Goal: Navigation & Orientation: Find specific page/section

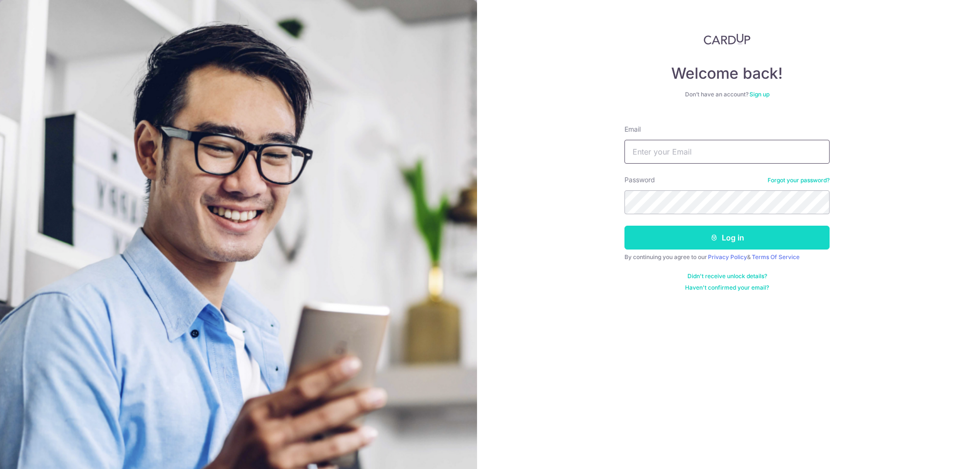
type input "[EMAIL_ADDRESS][DOMAIN_NAME]"
click at [792, 248] on button "Log in" at bounding box center [726, 238] width 205 height 24
click at [786, 236] on button "Log in" at bounding box center [726, 238] width 205 height 24
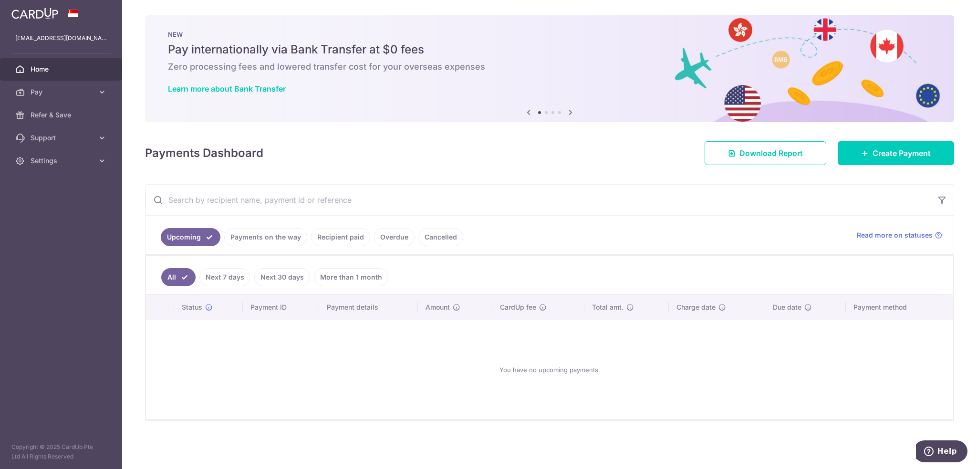
click at [569, 112] on icon at bounding box center [570, 112] width 11 height 12
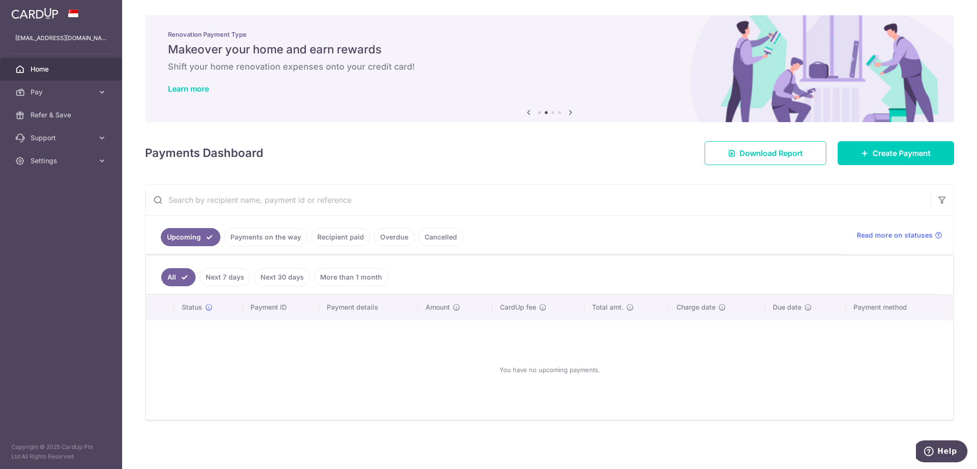
click at [528, 108] on icon at bounding box center [528, 112] width 11 height 12
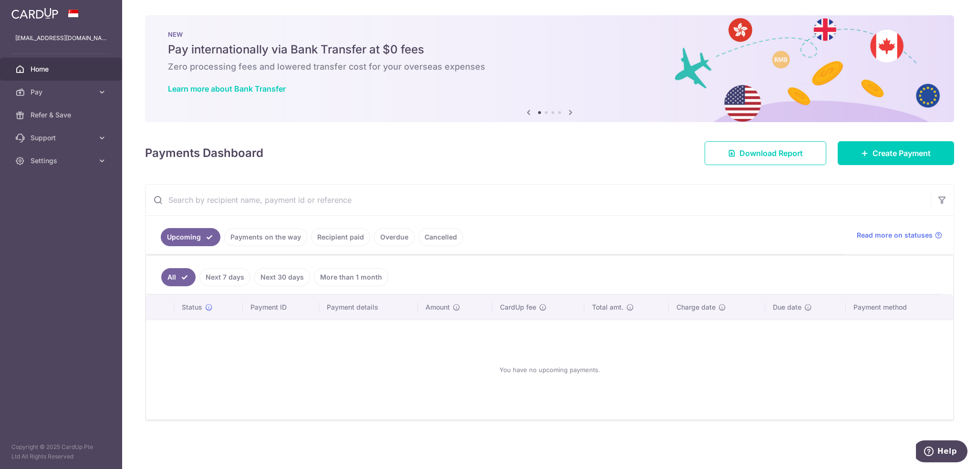
click at [699, 86] on div "Learn more about Bank Transfer" at bounding box center [549, 89] width 763 height 10
click at [253, 84] on link "Learn more about Bank Transfer" at bounding box center [227, 89] width 118 height 10
click at [571, 112] on icon at bounding box center [570, 112] width 11 height 12
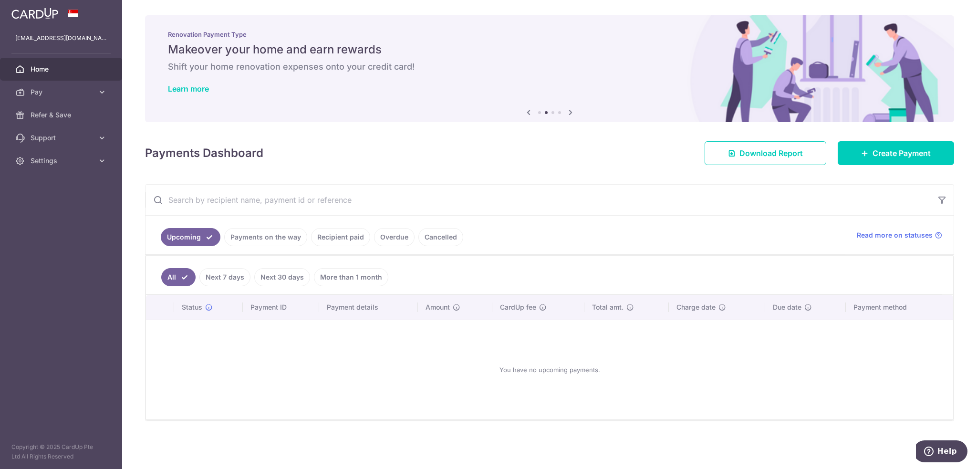
click at [571, 112] on icon at bounding box center [570, 112] width 11 height 12
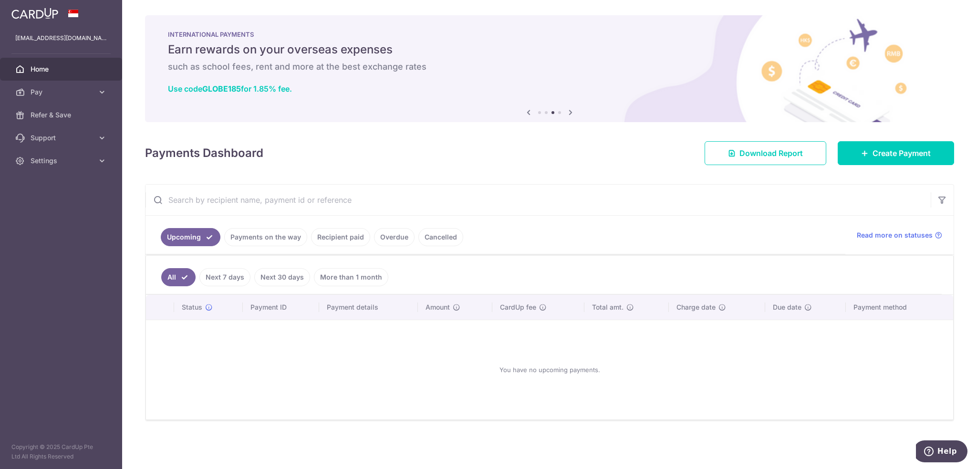
click at [531, 113] on icon at bounding box center [528, 112] width 11 height 12
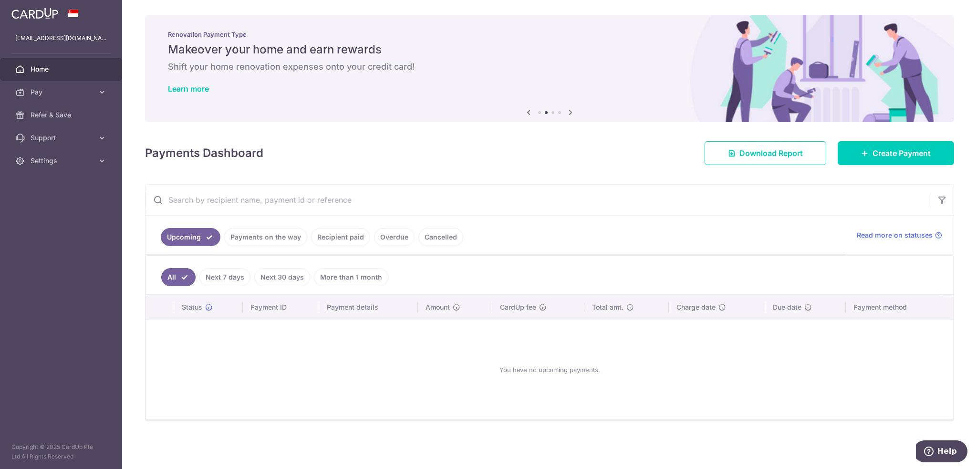
click at [567, 114] on icon at bounding box center [570, 112] width 11 height 12
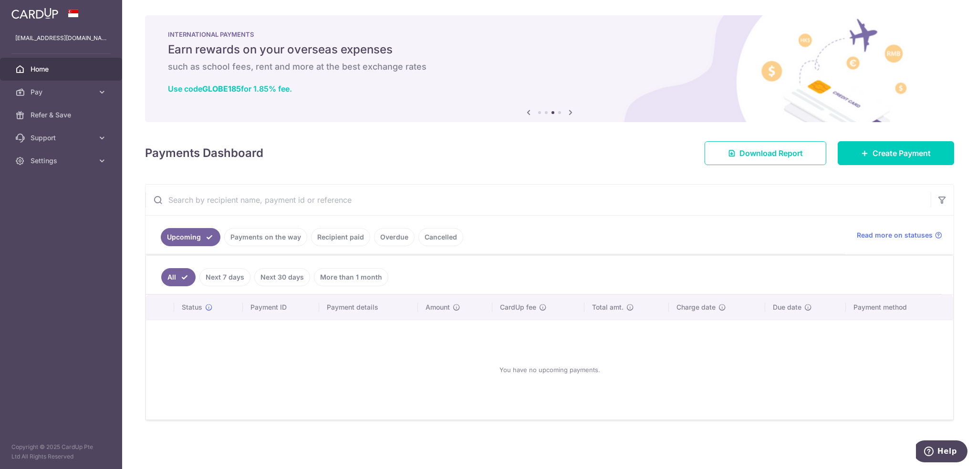
click at [567, 114] on icon at bounding box center [570, 112] width 11 height 12
click at [570, 112] on icon at bounding box center [570, 112] width 11 height 12
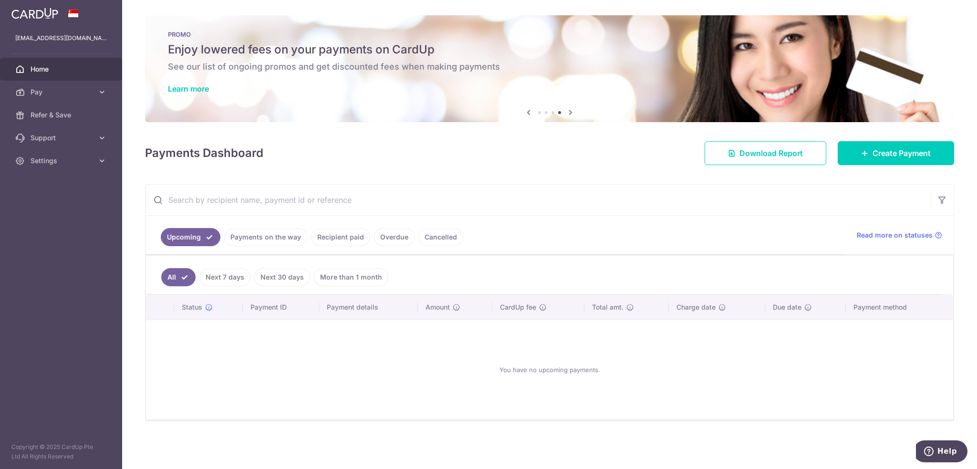
click at [569, 114] on icon at bounding box center [570, 112] width 11 height 12
